Goal: Information Seeking & Learning: Learn about a topic

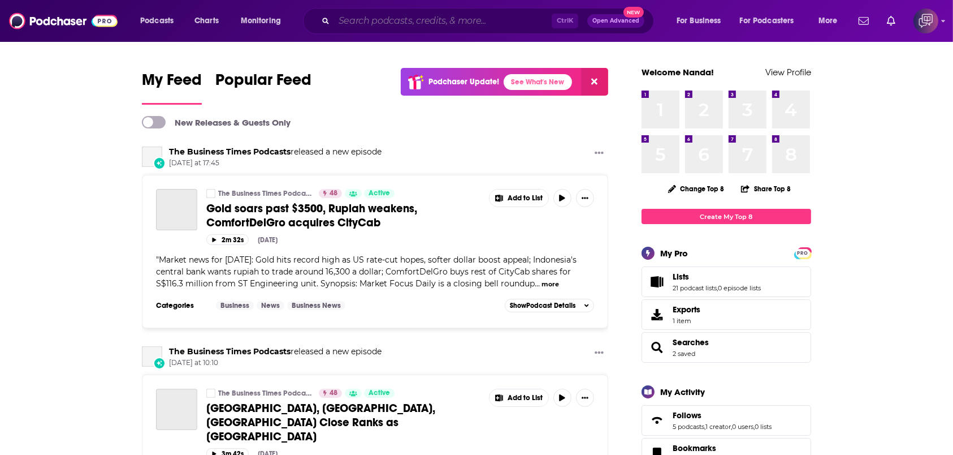
click at [469, 23] on input "Search podcasts, credits, & more..." at bounding box center [443, 21] width 218 height 18
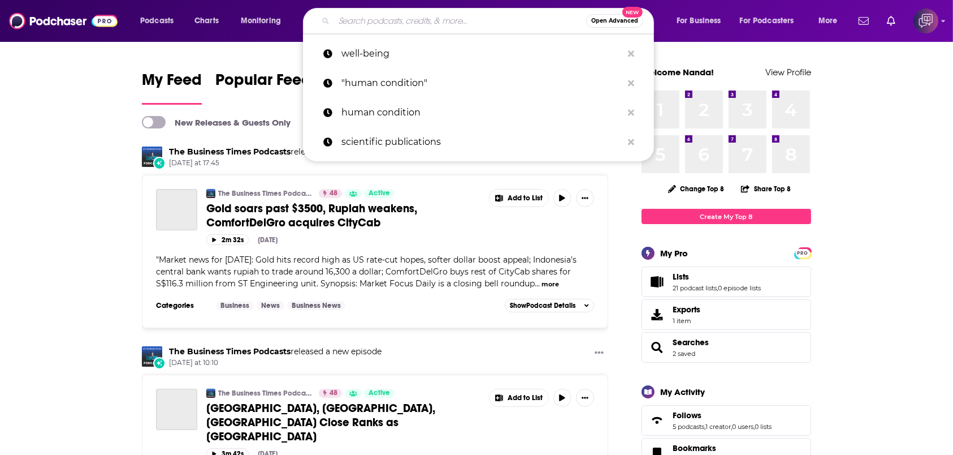
click at [423, 16] on input "Search podcasts, credits, & more..." at bounding box center [460, 21] width 252 height 18
paste input "In Clear Focus"
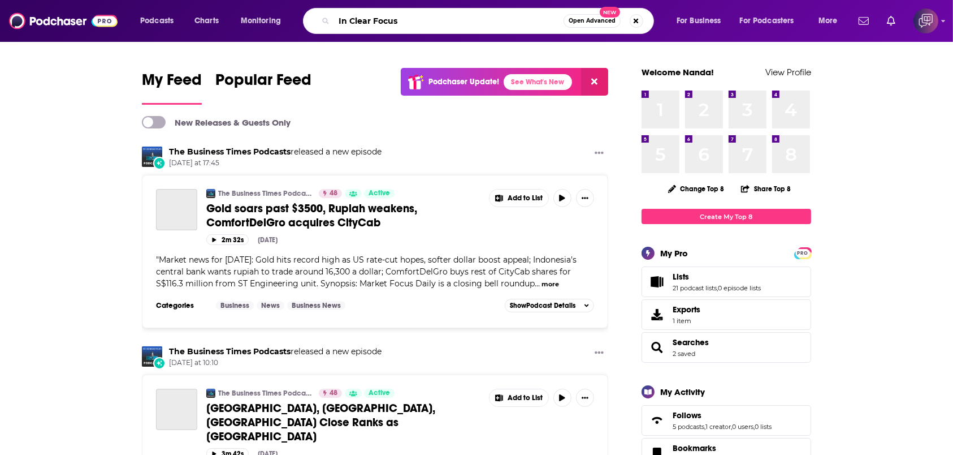
type input "In Clear Focus"
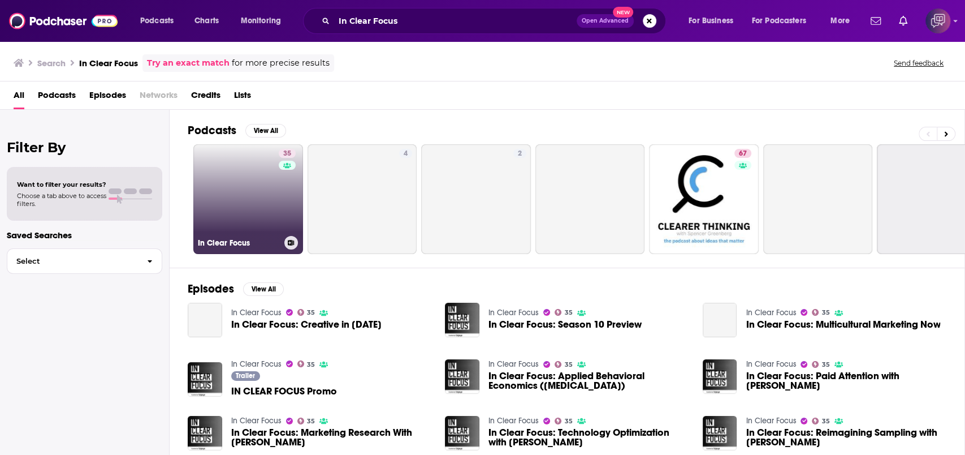
click at [264, 185] on link "35 In Clear Focus" at bounding box center [248, 199] width 110 height 110
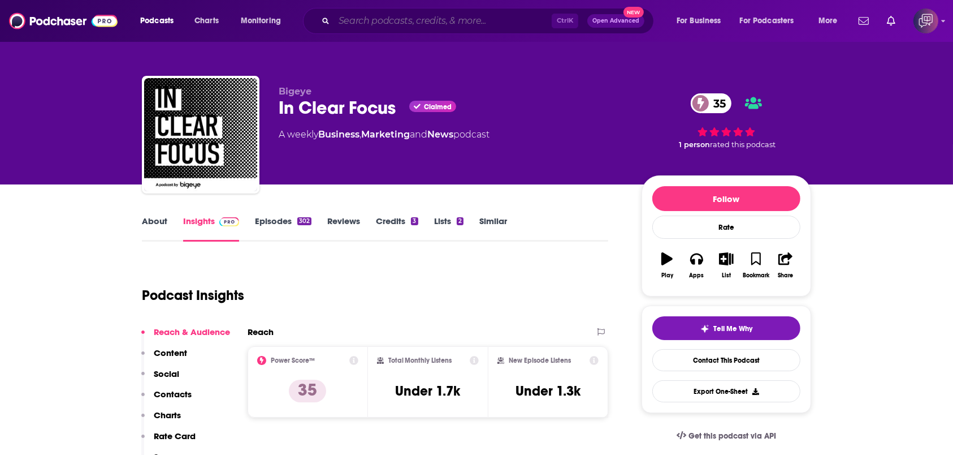
click at [384, 17] on input "Search podcasts, credits, & more..." at bounding box center [443, 21] width 218 height 18
paste input "When Diplomacy Fails Podcast"
type input "When Diplomacy Fails Podcast"
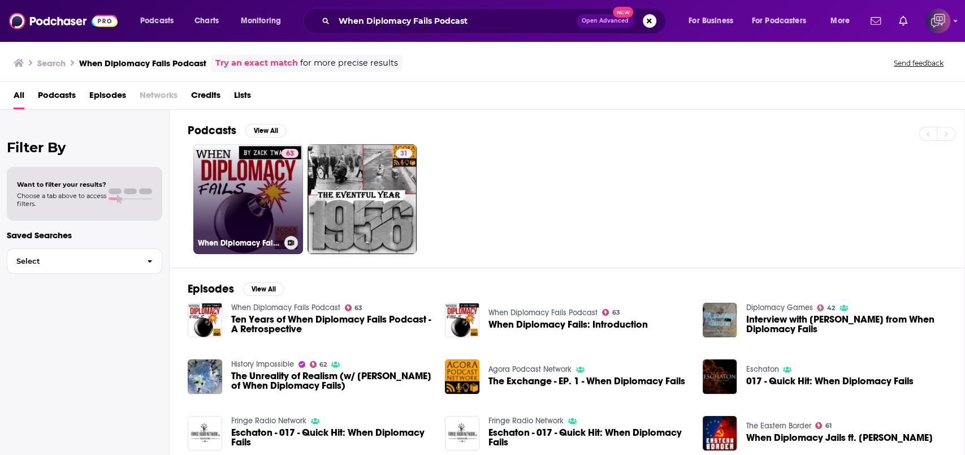
click at [261, 209] on link "63 When Diplomacy Fails Podcast" at bounding box center [248, 199] width 110 height 110
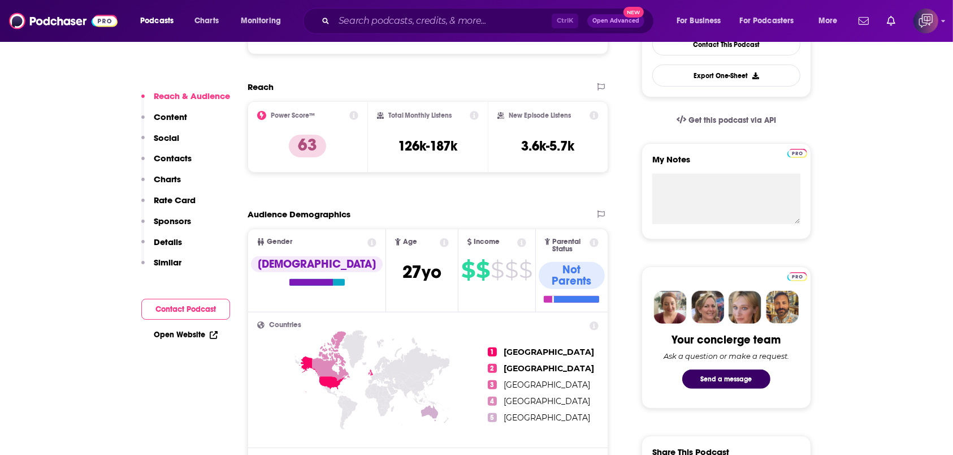
scroll to position [301, 0]
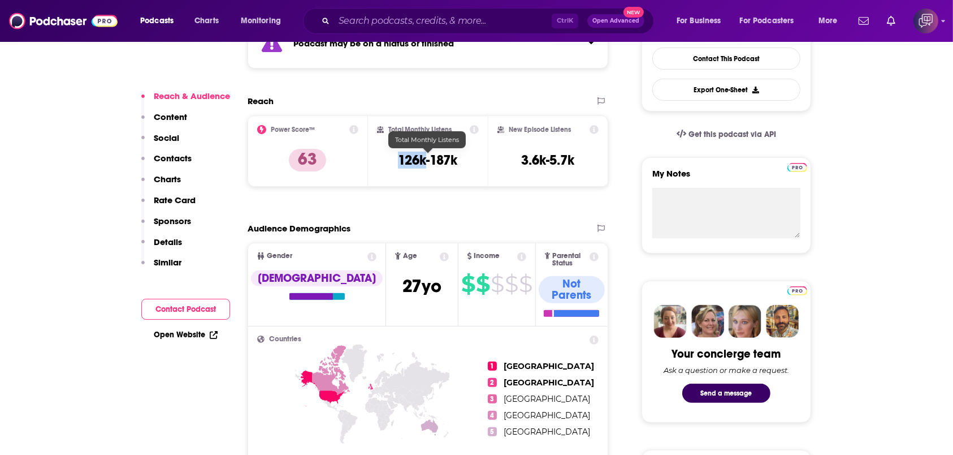
drag, startPoint x: 396, startPoint y: 156, endPoint x: 423, endPoint y: 156, distance: 27.1
click at [423, 156] on div "Total Monthly Listens 126k-187k" at bounding box center [428, 151] width 102 height 52
copy h3 "126k"
drag, startPoint x: 386, startPoint y: 127, endPoint x: 460, endPoint y: 124, distance: 73.6
click at [460, 125] on div "Total Monthly Listens" at bounding box center [428, 129] width 102 height 9
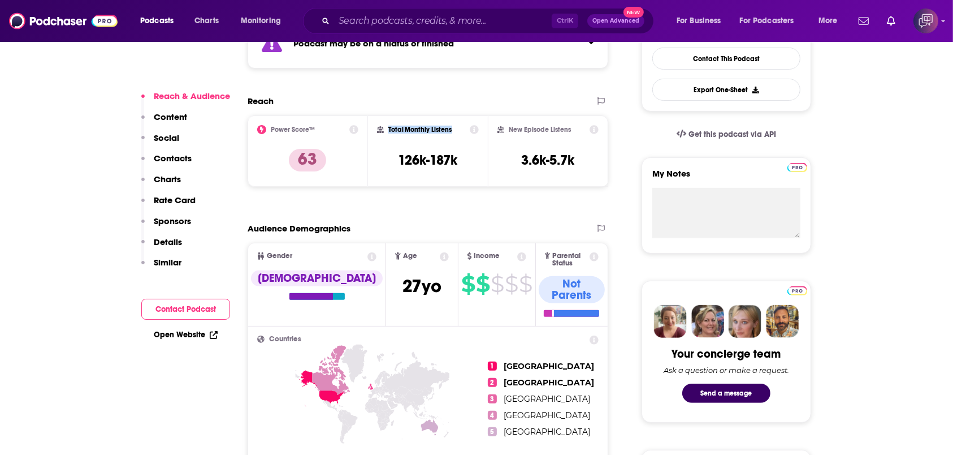
copy h2 "Total Monthly Listens"
drag, startPoint x: 388, startPoint y: 155, endPoint x: 425, endPoint y: 156, distance: 36.8
click at [425, 156] on div "Total Monthly Listens 126k-187k" at bounding box center [428, 151] width 102 height 52
copy h3 "126k"
click at [516, 126] on h2 "New Episode Listens" at bounding box center [540, 130] width 62 height 8
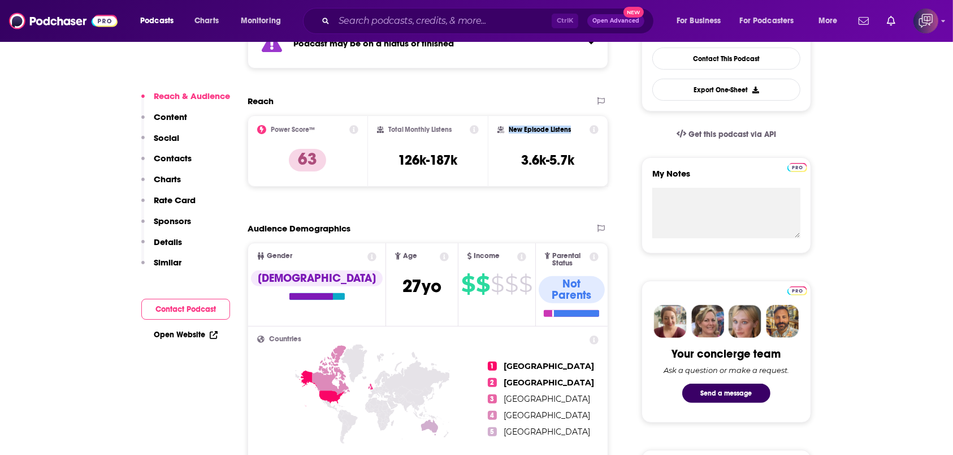
drag, startPoint x: 503, startPoint y: 125, endPoint x: 573, endPoint y: 125, distance: 70.7
click at [573, 125] on div "New Episode Listens" at bounding box center [548, 129] width 101 height 9
copy h2 "New Episode Listens"
drag, startPoint x: 556, startPoint y: 156, endPoint x: 580, endPoint y: 156, distance: 23.7
click at [580, 156] on div "New Episode Listens 3.6k-5.7k" at bounding box center [548, 151] width 101 height 52
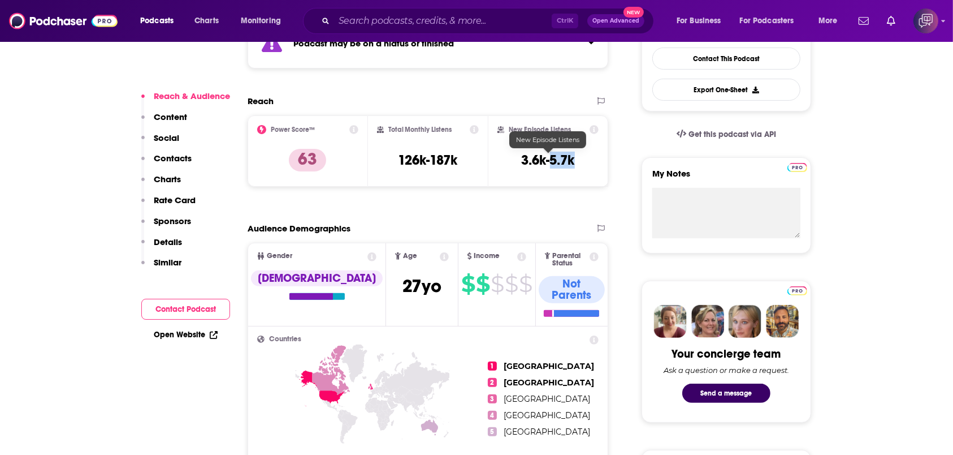
copy h3 "5.7k"
click at [509, 148] on div "New Episode Listens 3.6k-5.7k" at bounding box center [548, 151] width 101 height 52
click at [516, 156] on div "New Episode Listens 3.6k-5.7k" at bounding box center [548, 151] width 101 height 52
drag, startPoint x: 516, startPoint y: 160, endPoint x: 544, endPoint y: 160, distance: 28.3
click at [544, 160] on div "New Episode Listens 3.6k-5.7k" at bounding box center [548, 151] width 101 height 52
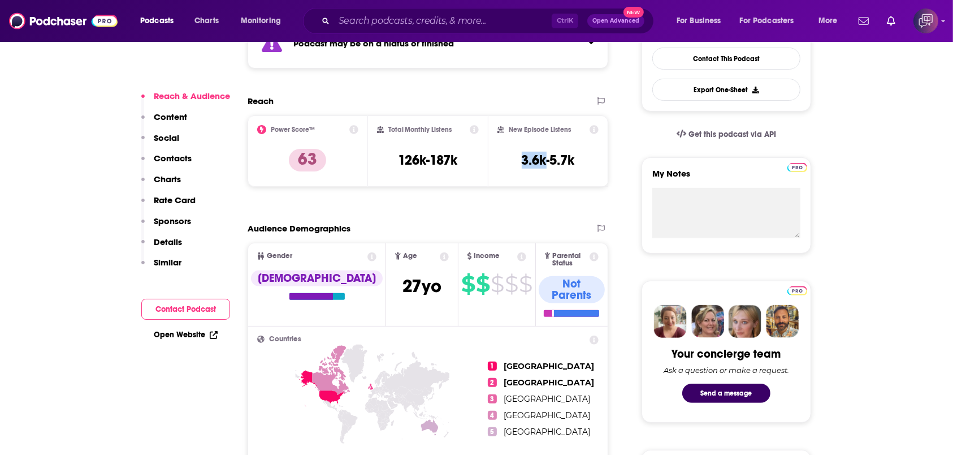
copy h3 "3.6k"
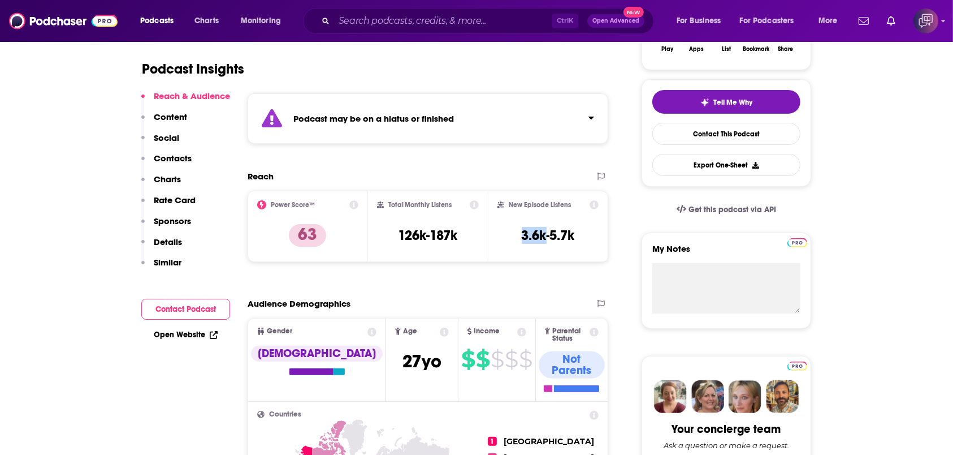
scroll to position [377, 0]
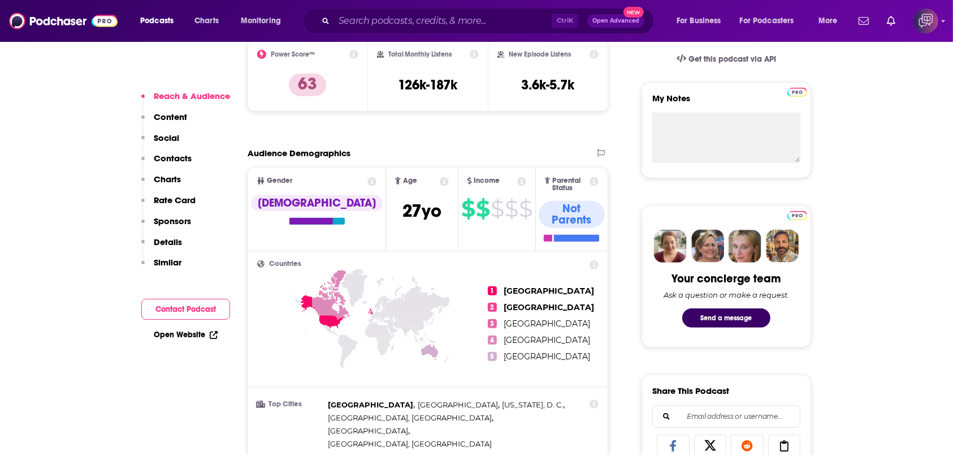
click at [410, 96] on div "Total Monthly Listens 126k-187k" at bounding box center [428, 76] width 102 height 52
drag, startPoint x: 398, startPoint y: 86, endPoint x: 425, endPoint y: 86, distance: 27.1
click at [425, 86] on h3 "126k-187k" at bounding box center [427, 84] width 59 height 17
copy h3 "126k"
drag, startPoint x: 520, startPoint y: 86, endPoint x: 546, endPoint y: 85, distance: 26.0
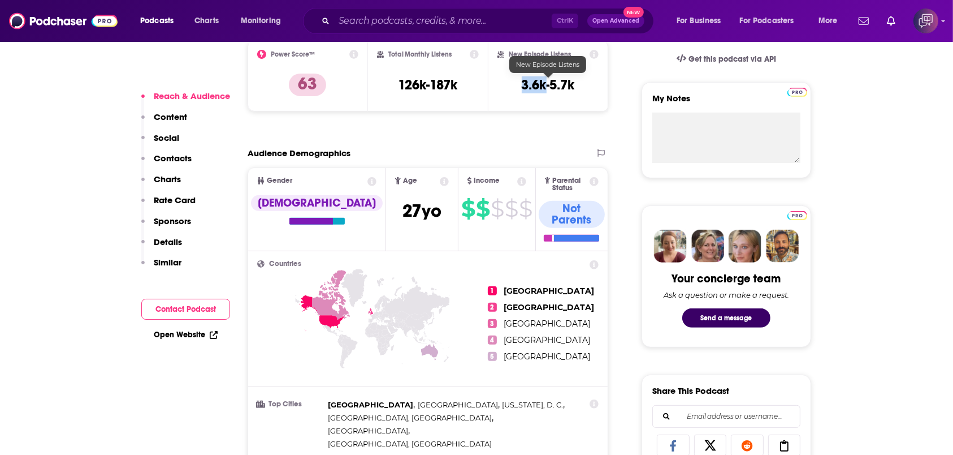
click at [546, 85] on div "New Episode Listens 3.6k-5.7k" at bounding box center [548, 76] width 101 height 52
copy h3 "3.6k"
click at [353, 21] on input "Search podcasts, credits, & more..." at bounding box center [443, 21] width 218 height 18
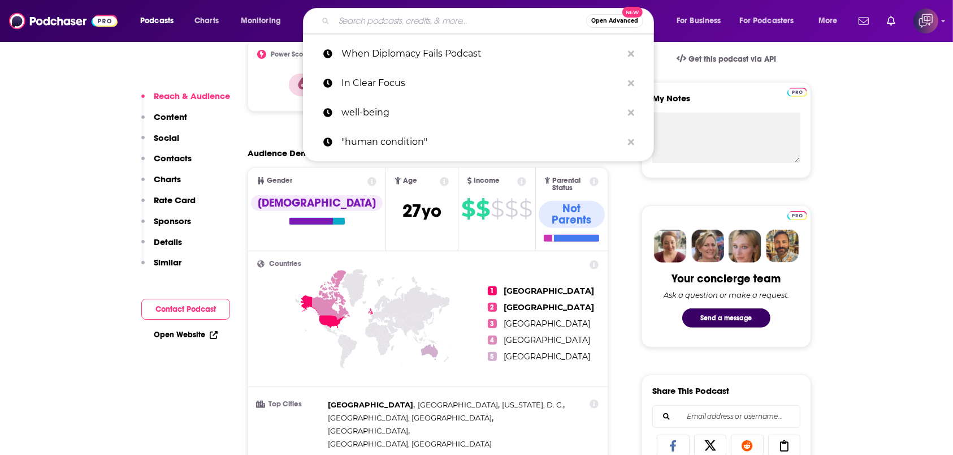
paste input "The Soul Horizon"
type input "The Soul Horizon"
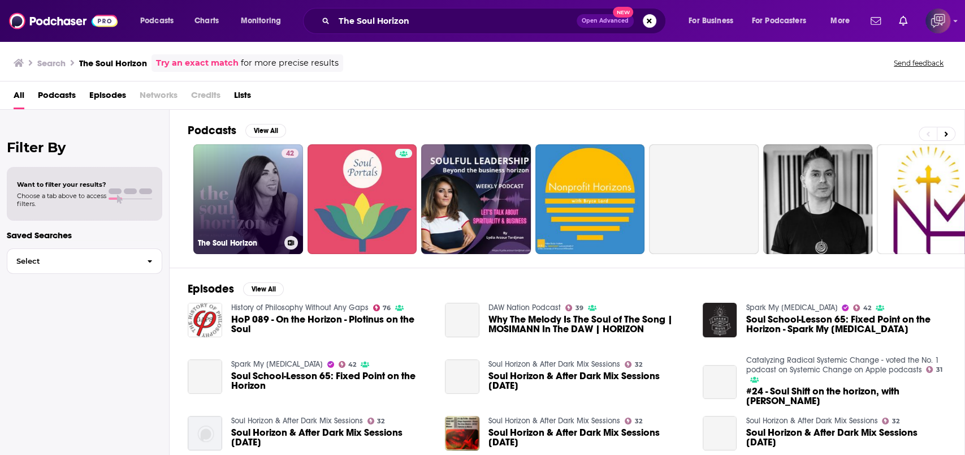
click at [248, 193] on link "42 The Soul Horizon" at bounding box center [248, 199] width 110 height 110
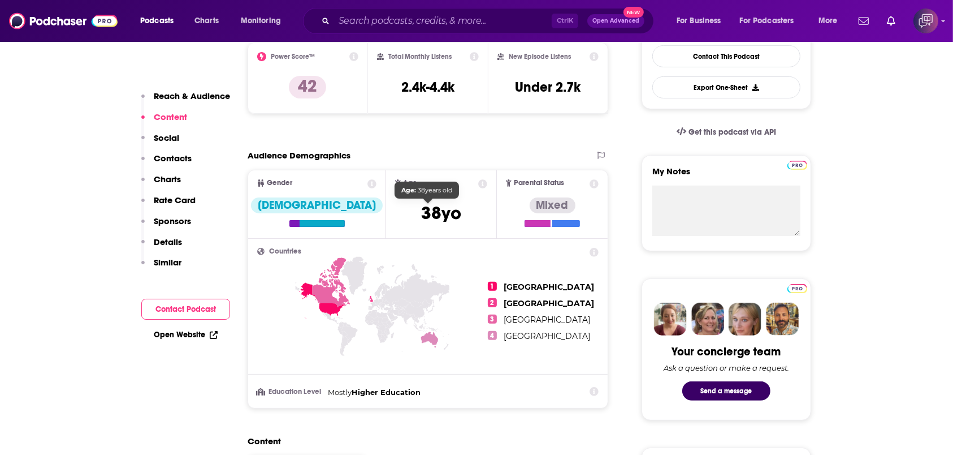
scroll to position [301, 0]
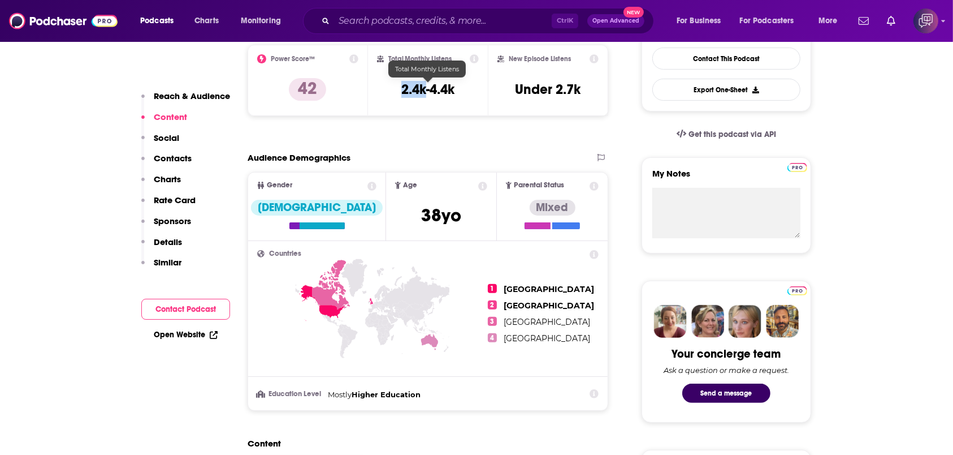
drag, startPoint x: 402, startPoint y: 86, endPoint x: 426, endPoint y: 87, distance: 24.3
click at [426, 87] on h3 "2.4k-4.4k" at bounding box center [427, 89] width 53 height 17
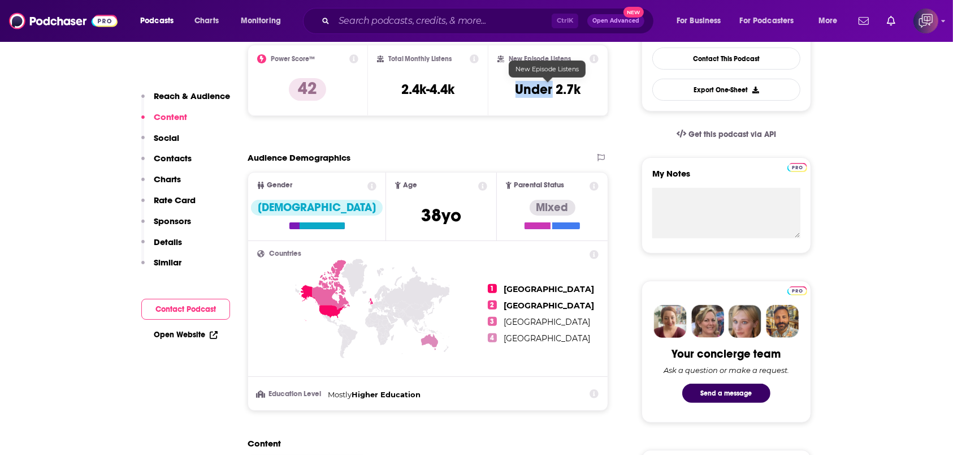
drag, startPoint x: 592, startPoint y: 89, endPoint x: 608, endPoint y: 84, distance: 17.2
click at [589, 87] on div "New Episode Listens Under 2.7k" at bounding box center [548, 80] width 101 height 52
click at [554, 89] on div "New Episode Listens Under 2.7k" at bounding box center [548, 80] width 101 height 52
copy div "2.7k Export One-Sheet"
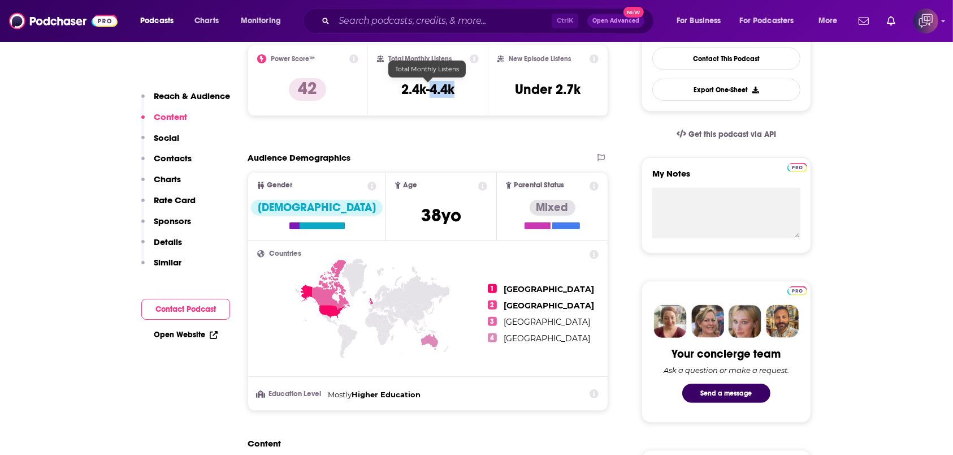
drag, startPoint x: 430, startPoint y: 89, endPoint x: 472, endPoint y: 89, distance: 41.8
click at [472, 89] on div "Total Monthly Listens 2.4k-4.4k" at bounding box center [428, 80] width 102 height 52
copy h3 "4.4k"
click at [452, 23] on input "Search podcasts, credits, & more..." at bounding box center [443, 21] width 218 height 18
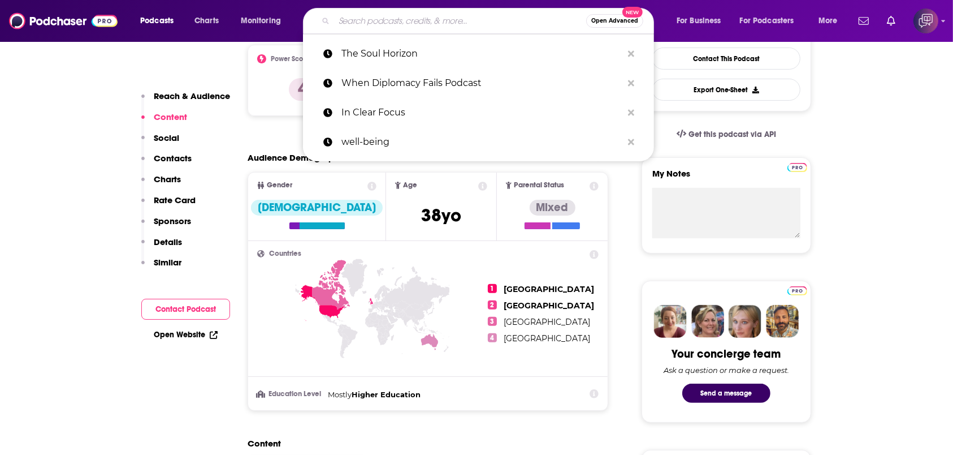
paste input "FNO: InsureTech"
type input "FNO: InsureTech"
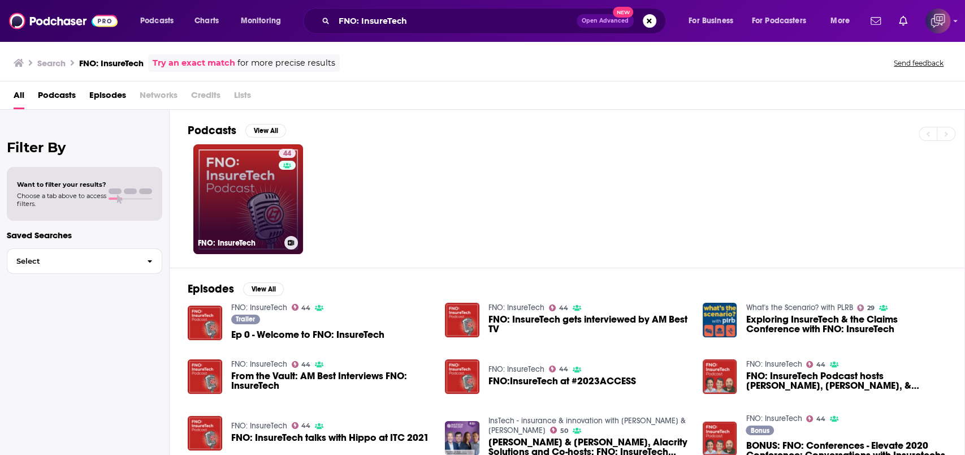
click at [261, 202] on link "44 FNO: InsureTech" at bounding box center [248, 199] width 110 height 110
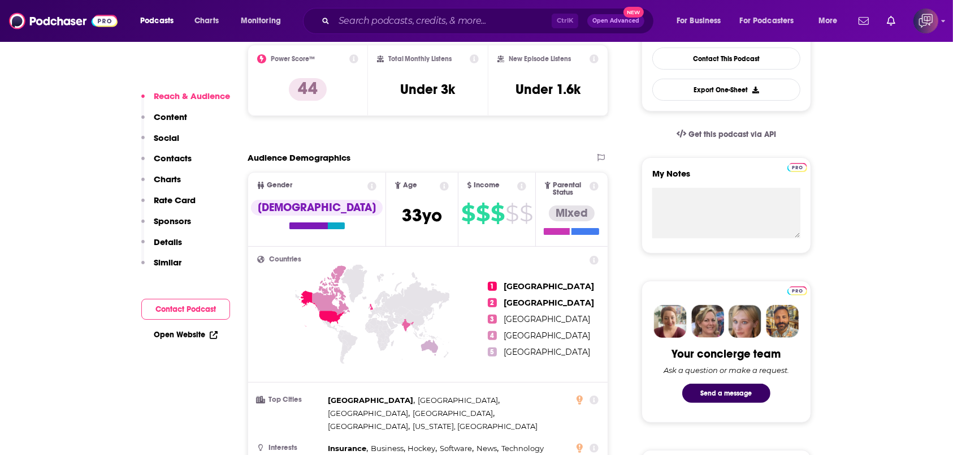
scroll to position [150, 0]
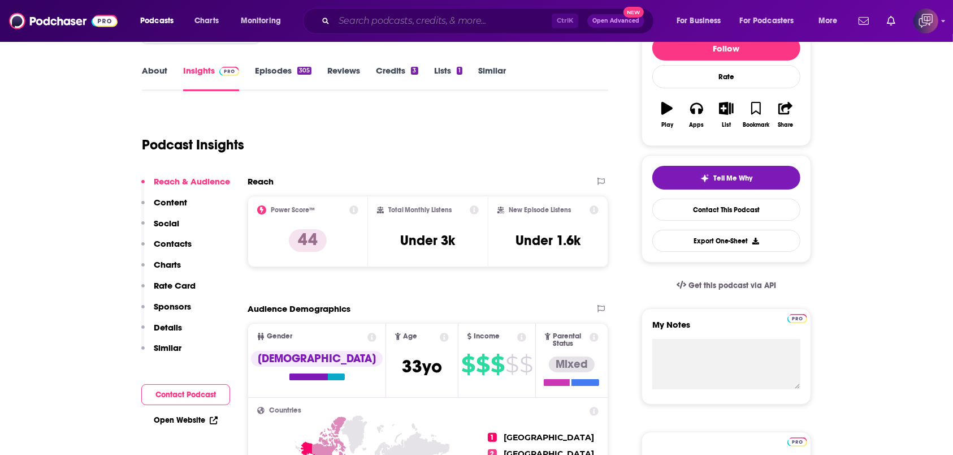
click at [345, 24] on input "Search podcasts, credits, & more..." at bounding box center [443, 21] width 218 height 18
paste input "Present Influence: The Professional Speaking Show"
type input "Present Influence: The Professional Speaking Show"
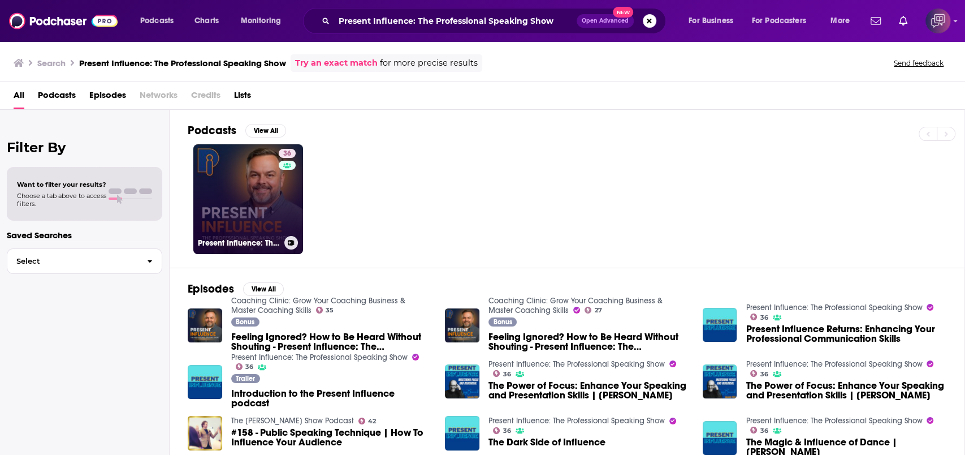
click at [262, 201] on link "36 Present Influence: The Professional Speaking Show" at bounding box center [248, 199] width 110 height 110
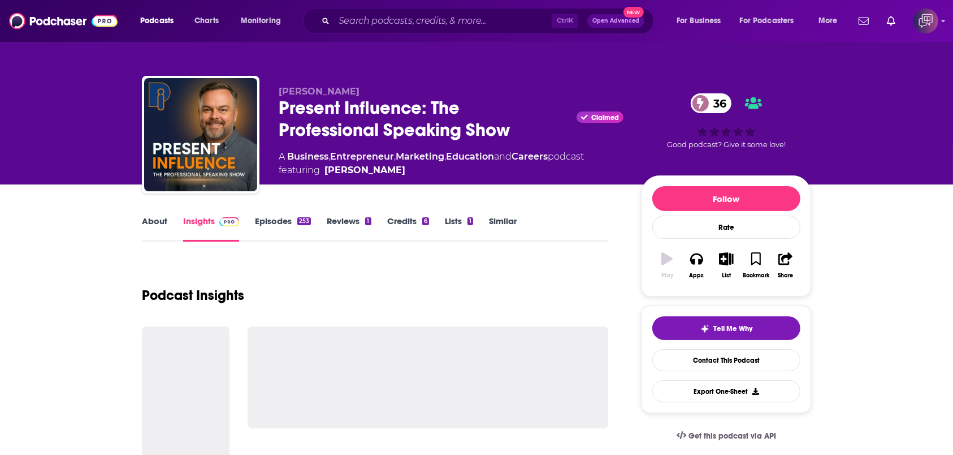
scroll to position [150, 0]
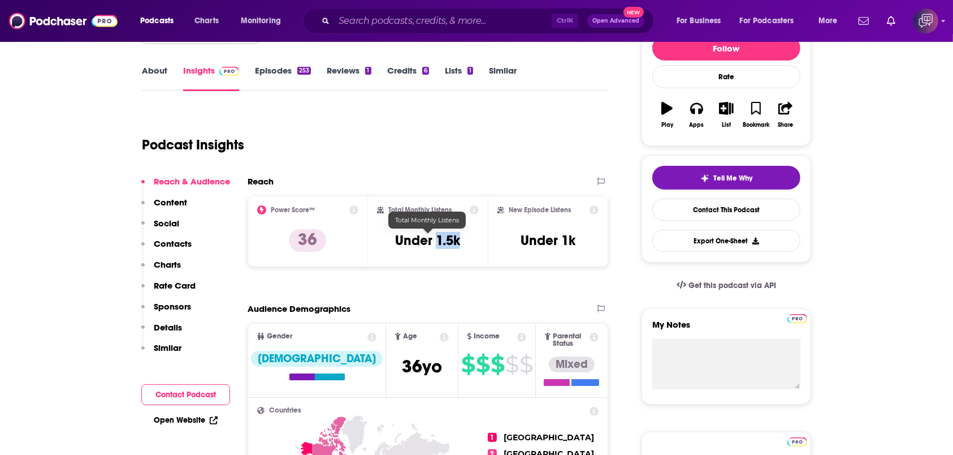
drag, startPoint x: 438, startPoint y: 236, endPoint x: 495, endPoint y: 1, distance: 242.1
click at [469, 237] on div "Total Monthly Listens Under 1.5k" at bounding box center [428, 231] width 102 height 52
click at [363, 28] on input "Search podcasts, credits, & more..." at bounding box center [443, 21] width 218 height 18
paste input "Ignite"
type input "Ignite"
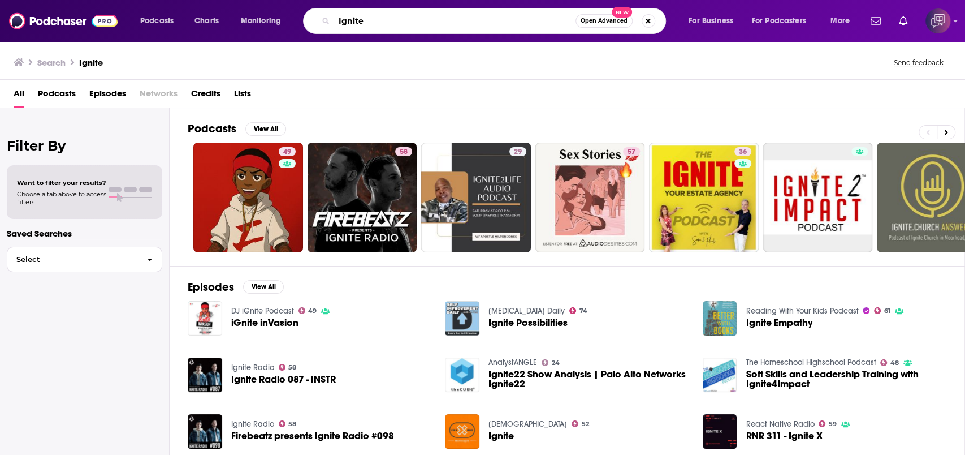
click at [391, 21] on input "Ignite" at bounding box center [454, 21] width 241 height 18
type input "Ignite insights"
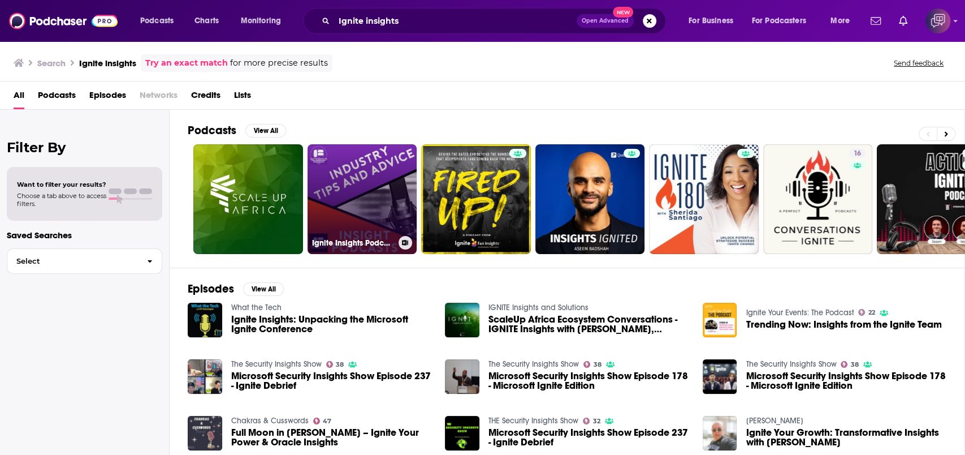
click at [366, 153] on link "Ignite Insights Podcast - Industry Tips & Advice" at bounding box center [363, 199] width 110 height 110
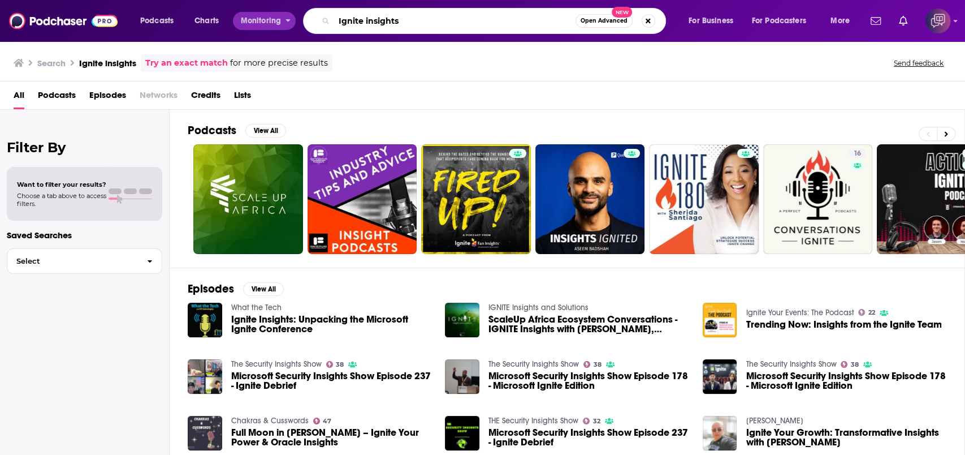
drag, startPoint x: 405, startPoint y: 20, endPoint x: 258, endPoint y: 23, distance: 147.6
click at [258, 23] on div "Podcasts Charts Monitoring Ignite insights Open Advanced New For Business For P…" at bounding box center [496, 21] width 728 height 26
type input "ignite [PERSON_NAME]"
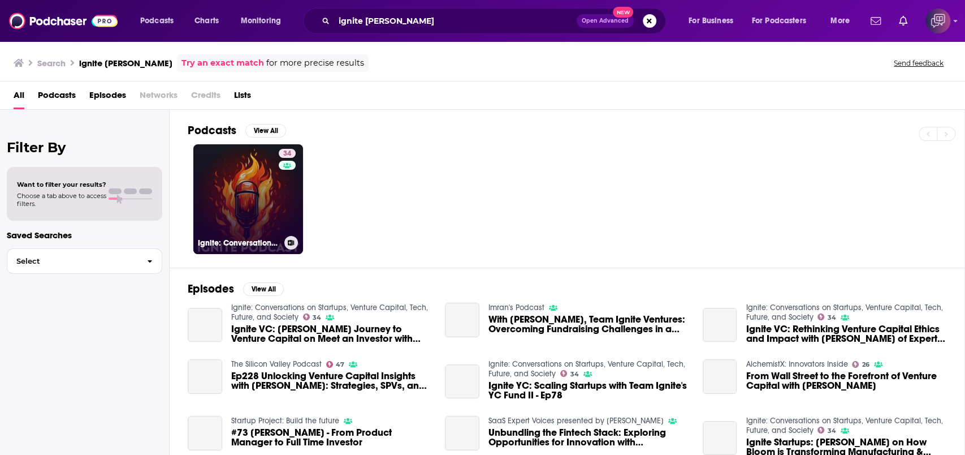
click at [271, 218] on link "34 Ignite: Conversations on Startups, Venture Capital, Tech, Future, and Society" at bounding box center [248, 199] width 110 height 110
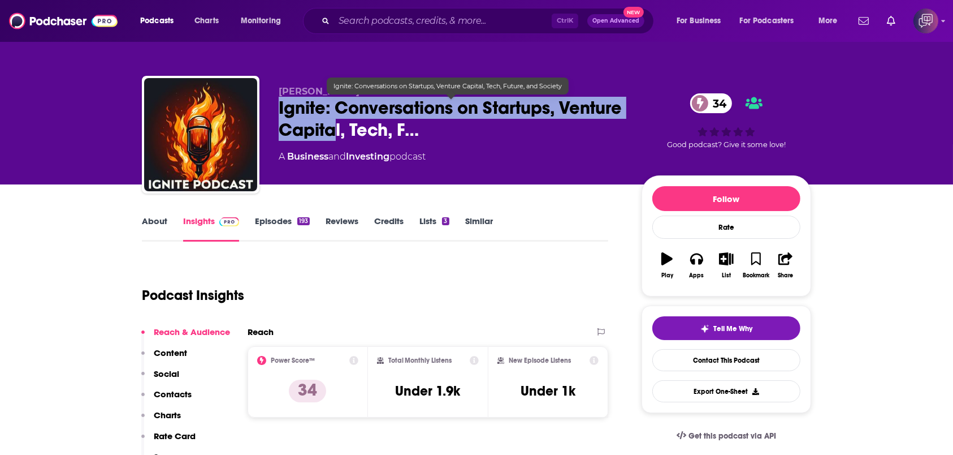
drag, startPoint x: 267, startPoint y: 103, endPoint x: 404, endPoint y: 127, distance: 139.5
click at [405, 127] on div "[PERSON_NAME] Ignite: Conversations on Startups, Venture Capital, Tech, F… 34 A…" at bounding box center [477, 137] width 670 height 122
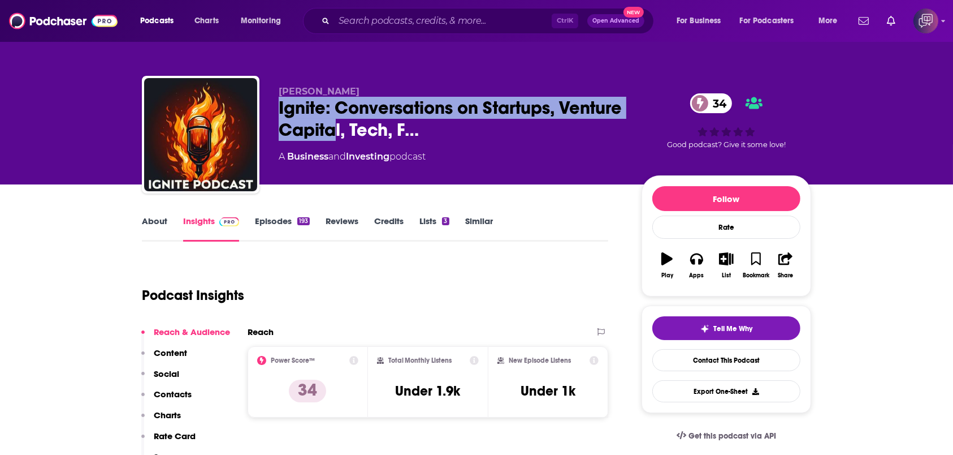
click at [144, 224] on link "About" at bounding box center [154, 228] width 25 height 26
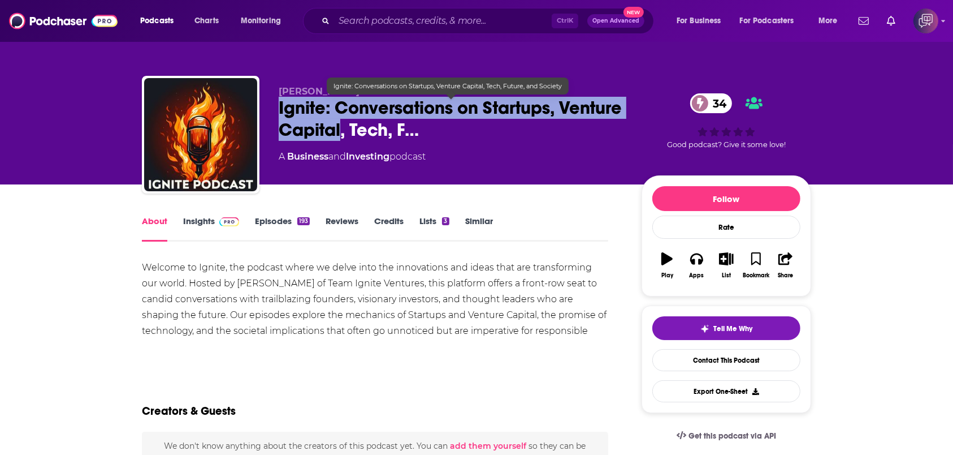
drag, startPoint x: 309, startPoint y: 106, endPoint x: 411, endPoint y: 133, distance: 105.7
click at [411, 133] on div "[PERSON_NAME] Ignite: Conversations on Startups, Venture Capital, Tech, F… 34 A…" at bounding box center [477, 137] width 670 height 122
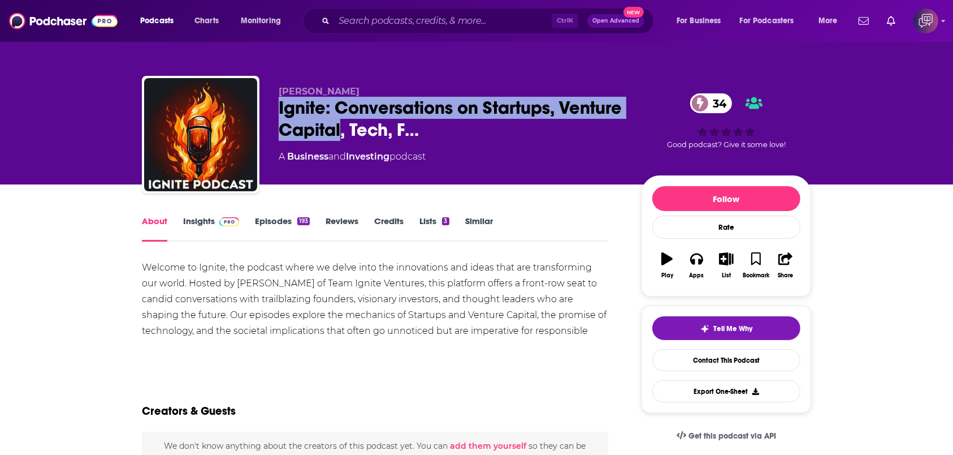
click at [215, 223] on span at bounding box center [227, 220] width 24 height 11
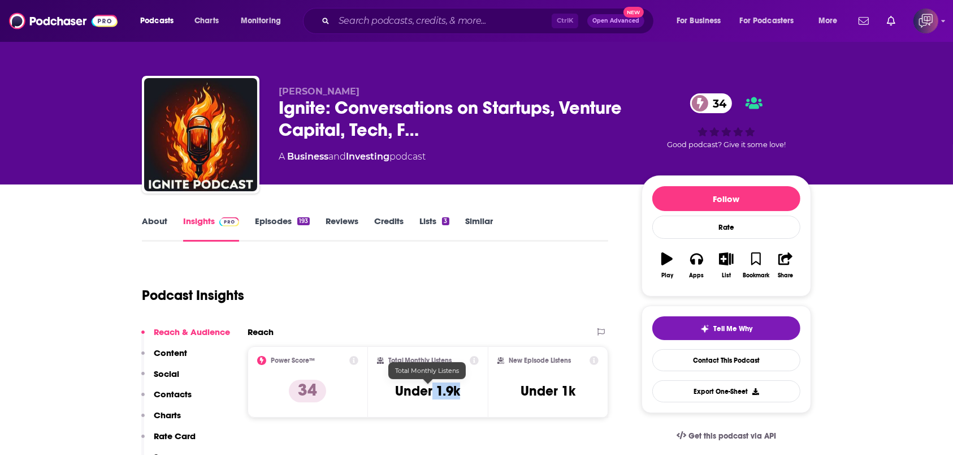
drag, startPoint x: 437, startPoint y: 391, endPoint x: 464, endPoint y: 391, distance: 26.6
click at [464, 321] on div "Total Monthly Listens Under 1.9k" at bounding box center [428, 382] width 102 height 52
drag, startPoint x: 469, startPoint y: 392, endPoint x: 434, endPoint y: 392, distance: 34.5
click at [434, 321] on div "Total Monthly Listens Under 1.9k" at bounding box center [428, 382] width 102 height 52
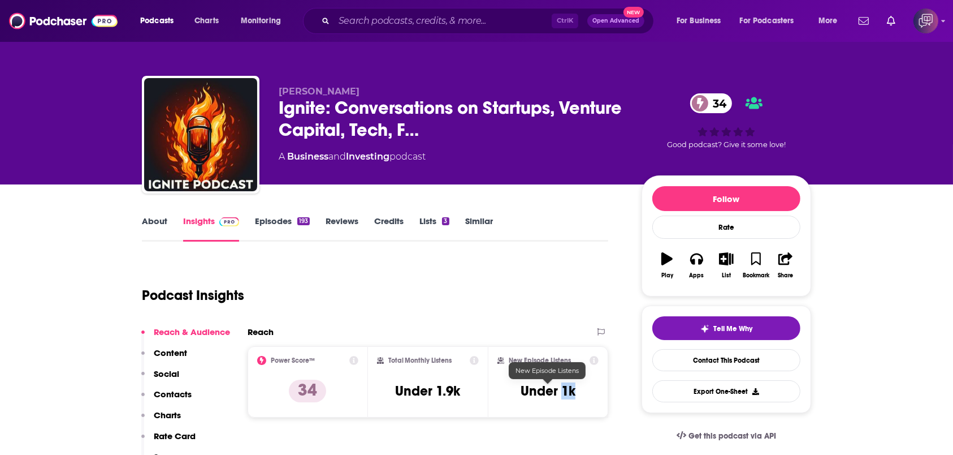
drag, startPoint x: 564, startPoint y: 394, endPoint x: 583, endPoint y: 396, distance: 18.9
click at [583, 321] on div "New Episode Listens Under 1k" at bounding box center [548, 382] width 101 height 52
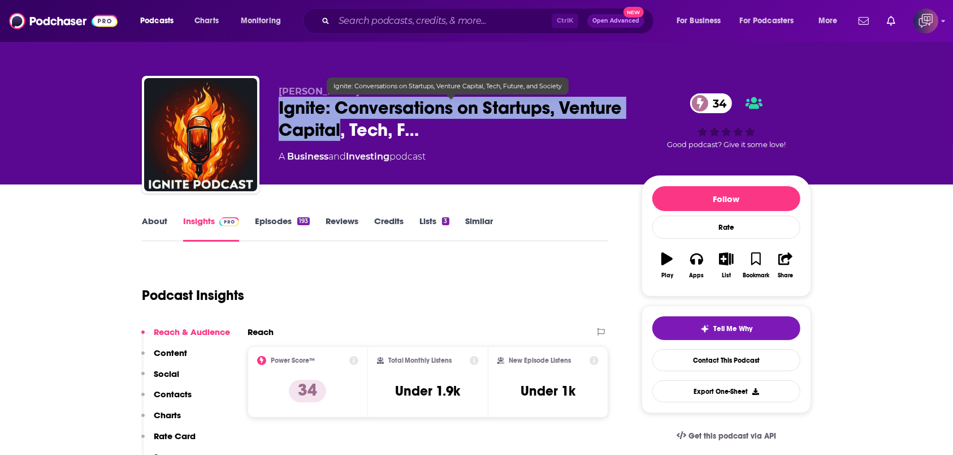
drag, startPoint x: 279, startPoint y: 102, endPoint x: 408, endPoint y: 132, distance: 132.5
click at [408, 132] on span "Ignite: Conversations on Startups, Venture Capital, Tech, F…" at bounding box center [451, 119] width 345 height 44
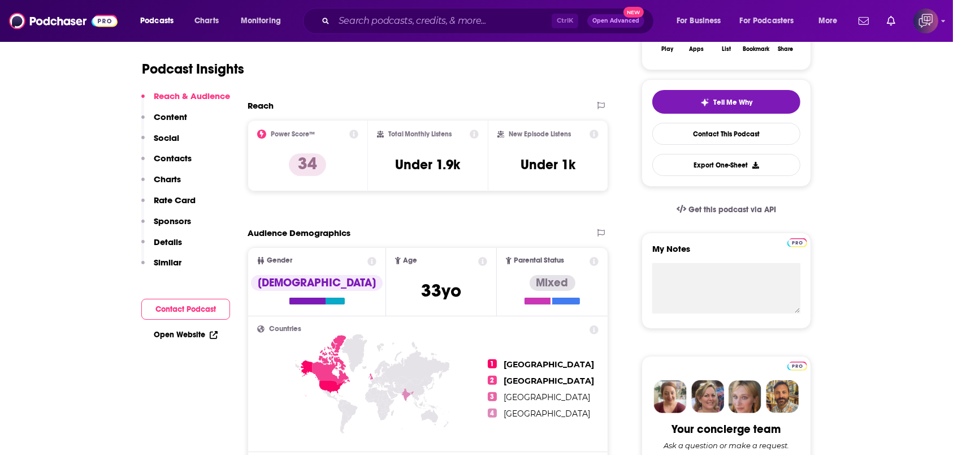
scroll to position [301, 0]
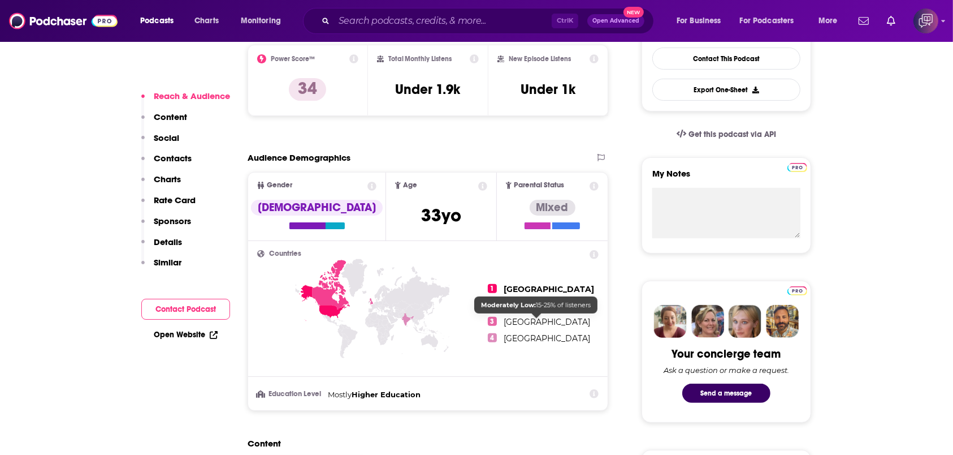
drag, startPoint x: 485, startPoint y: 283, endPoint x: 554, endPoint y: 336, distance: 87.1
click at [559, 321] on div "1 [GEOGRAPHIC_DATA] 2 [GEOGRAPHIC_DATA] 3 [GEOGRAPHIC_DATA] 4 [GEOGRAPHIC_DATA]" at bounding box center [428, 313] width 342 height 127
drag, startPoint x: 543, startPoint y: 337, endPoint x: 502, endPoint y: 284, distance: 66.9
click at [502, 284] on ul "1 [GEOGRAPHIC_DATA] 2 [GEOGRAPHIC_DATA] 3 [GEOGRAPHIC_DATA] 4 [GEOGRAPHIC_DATA]" at bounding box center [543, 313] width 111 height 127
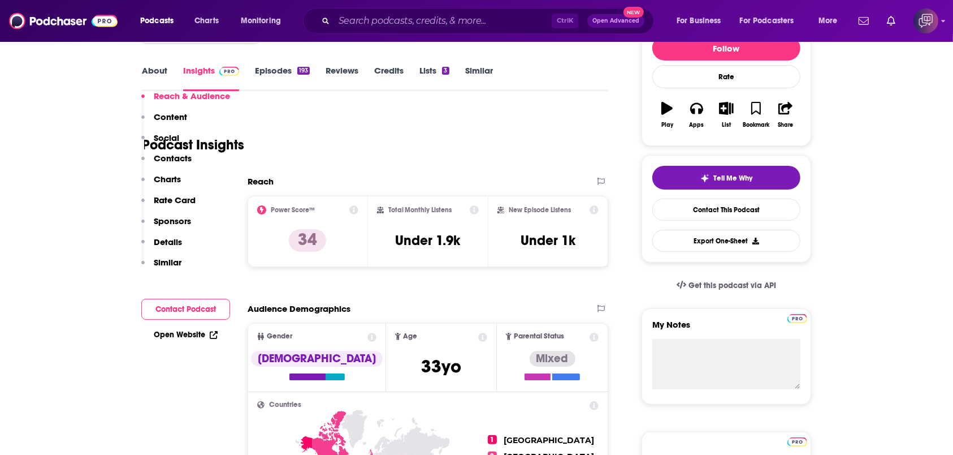
scroll to position [377, 0]
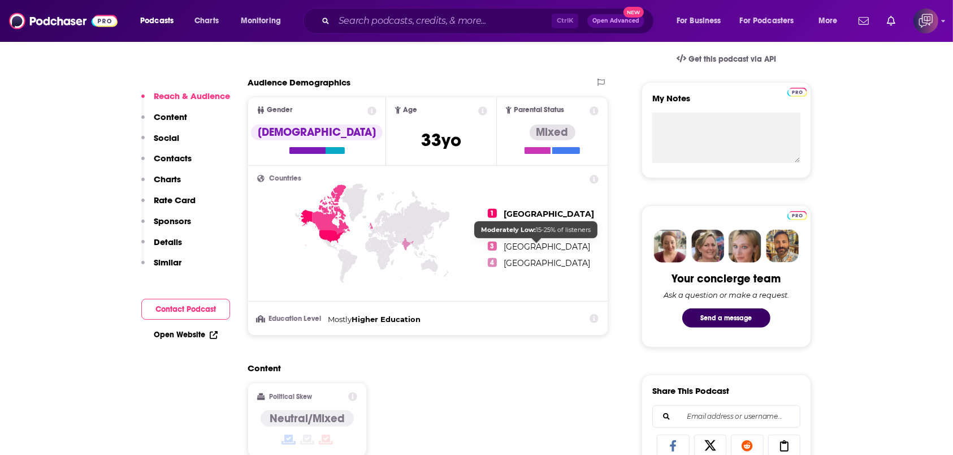
drag, startPoint x: 532, startPoint y: 225, endPoint x: 543, endPoint y: 244, distance: 22.3
click at [547, 248] on div "1 [GEOGRAPHIC_DATA] 2 [GEOGRAPHIC_DATA] 3 [GEOGRAPHIC_DATA] 4 [GEOGRAPHIC_DATA]" at bounding box center [428, 238] width 342 height 127
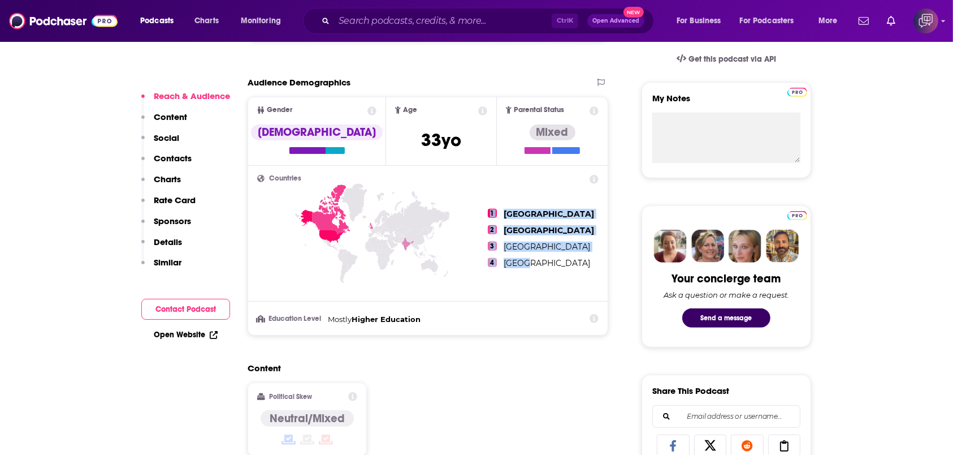
drag, startPoint x: 531, startPoint y: 262, endPoint x: 479, endPoint y: 210, distance: 73.2
click at [479, 210] on div "1 [GEOGRAPHIC_DATA] 2 [GEOGRAPHIC_DATA] 3 [GEOGRAPHIC_DATA] 4 [GEOGRAPHIC_DATA]" at bounding box center [428, 238] width 342 height 127
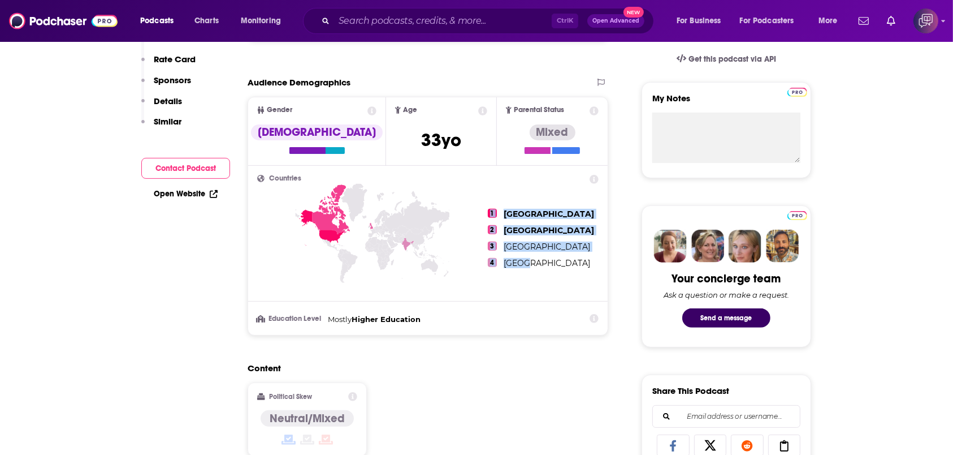
scroll to position [75, 0]
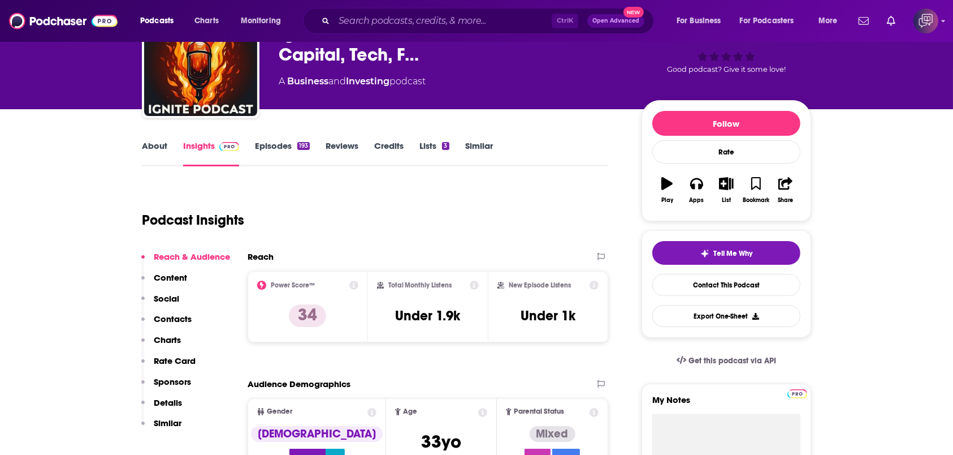
click at [492, 244] on div "Podcast Insights" at bounding box center [375, 217] width 467 height 67
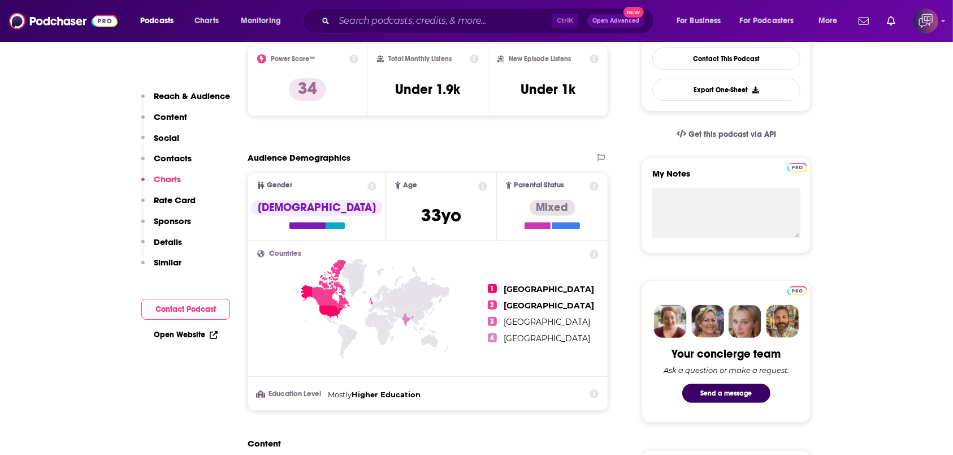
scroll to position [226, 0]
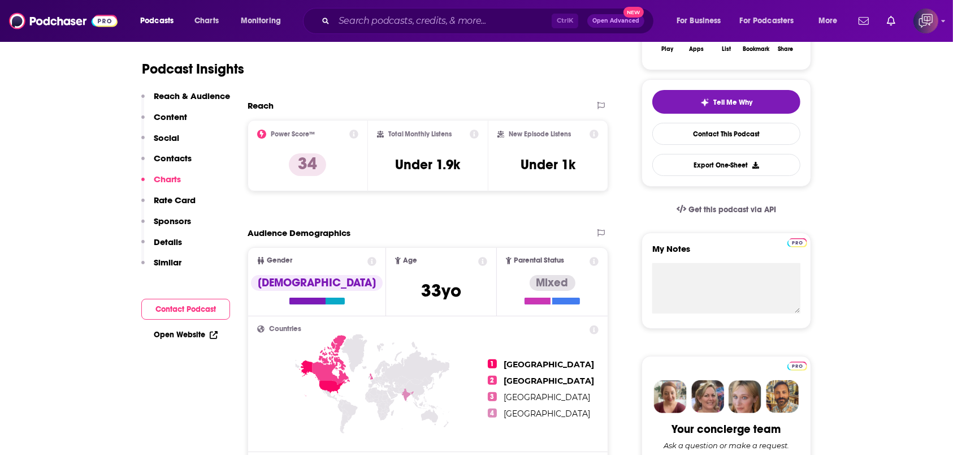
click at [378, 126] on div "Total Monthly Listens Under 1.9k" at bounding box center [428, 155] width 120 height 71
click at [382, 127] on div "Total Monthly Listens Under 1.9k" at bounding box center [428, 155] width 120 height 71
drag, startPoint x: 385, startPoint y: 133, endPoint x: 459, endPoint y: 136, distance: 73.6
click at [459, 136] on div "Total Monthly Listens" at bounding box center [428, 133] width 102 height 9
drag, startPoint x: 522, startPoint y: 128, endPoint x: 572, endPoint y: 128, distance: 49.2
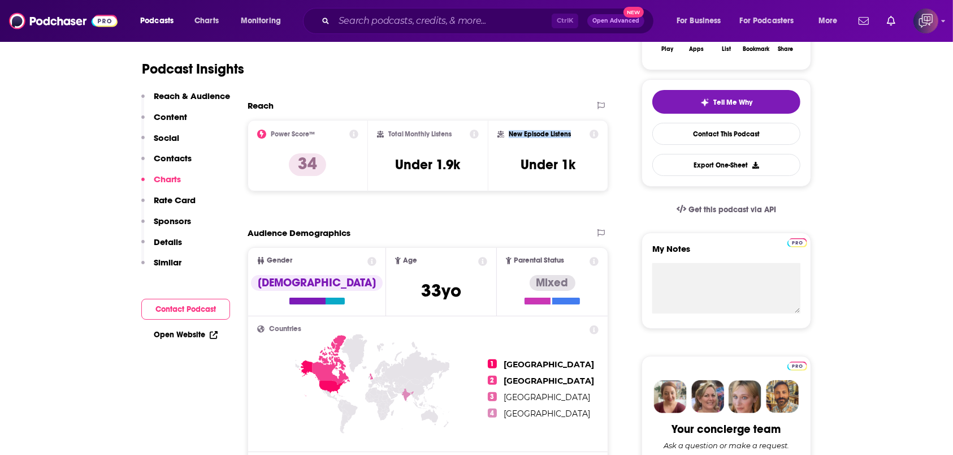
click at [572, 129] on div "New Episode Listens" at bounding box center [548, 133] width 101 height 9
